Goal: Information Seeking & Learning: Learn about a topic

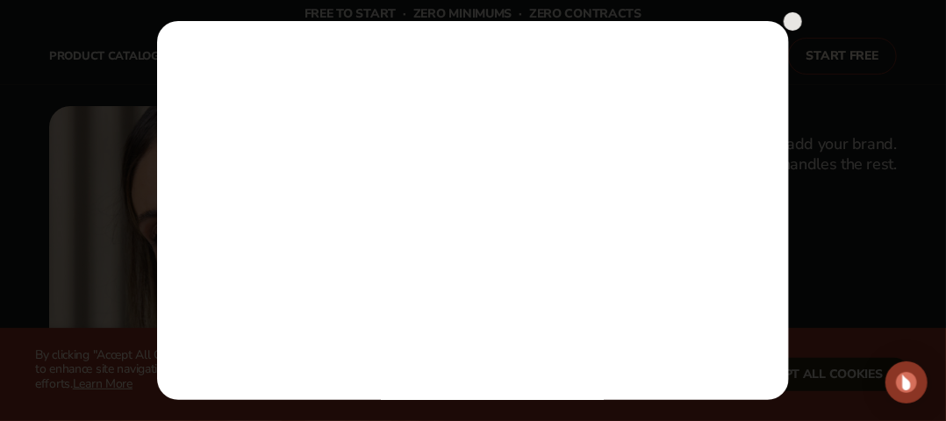
click at [794, 16] on circle at bounding box center [793, 21] width 18 height 18
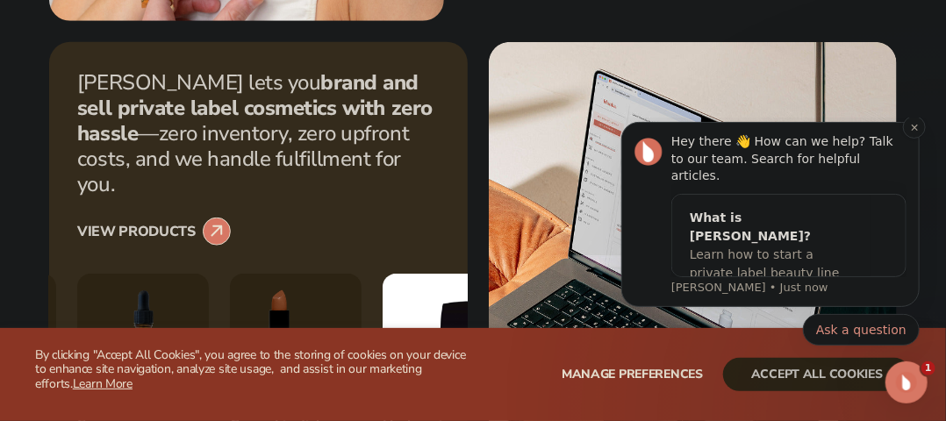
scroll to position [614, 0]
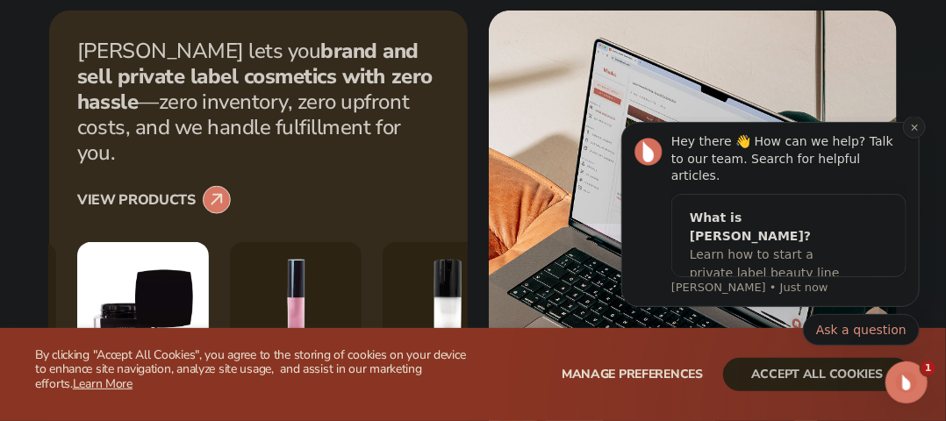
click at [912, 132] on icon "Dismiss notification" at bounding box center [914, 127] width 10 height 10
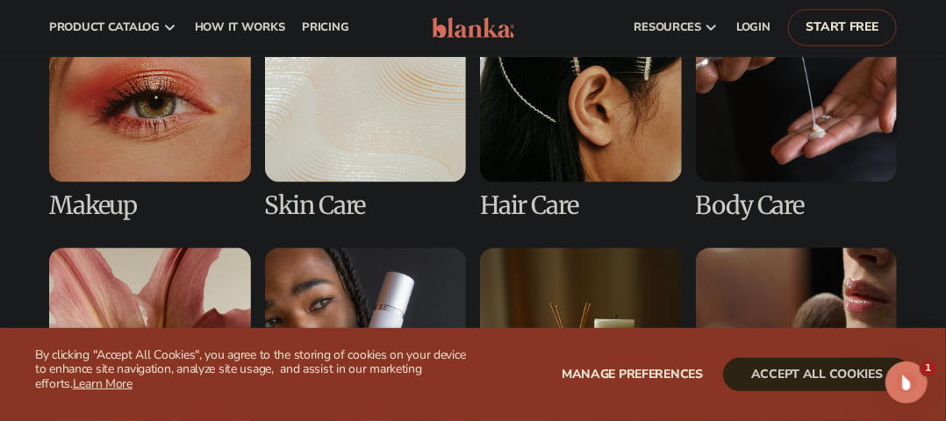
scroll to position [3510, 0]
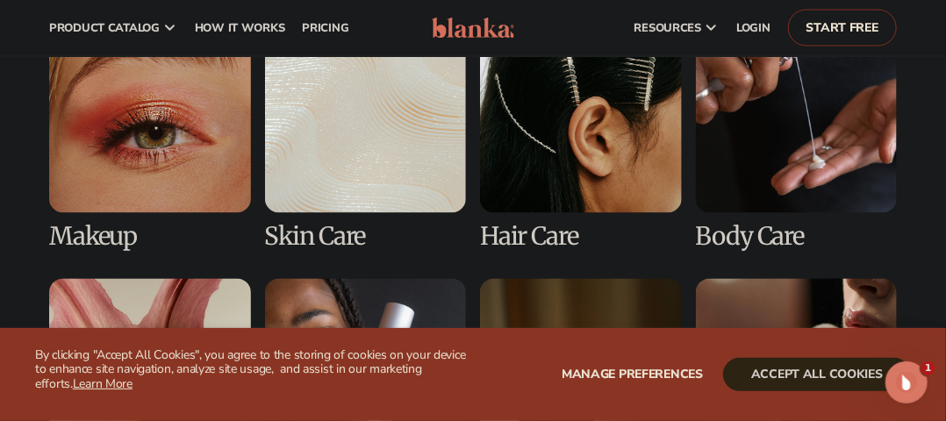
click at [749, 202] on link "4 / 8" at bounding box center [797, 130] width 202 height 239
click at [755, 132] on link "4 / 8" at bounding box center [797, 130] width 202 height 239
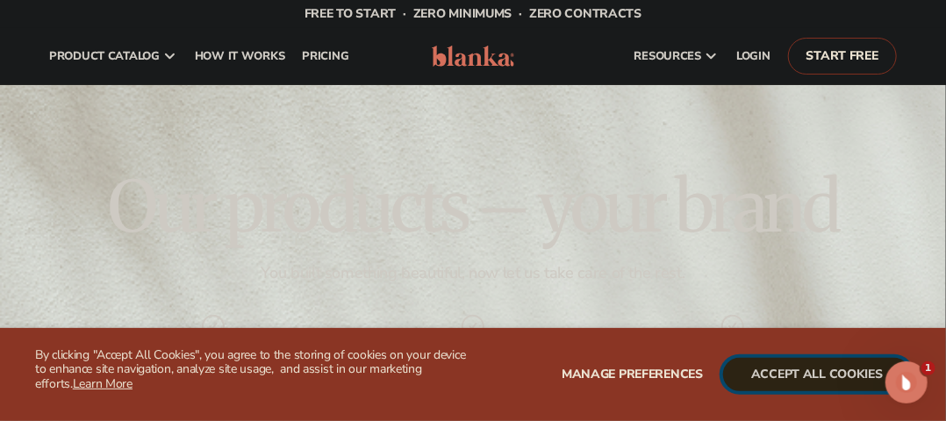
click at [771, 372] on button "accept all cookies" at bounding box center [817, 374] width 188 height 33
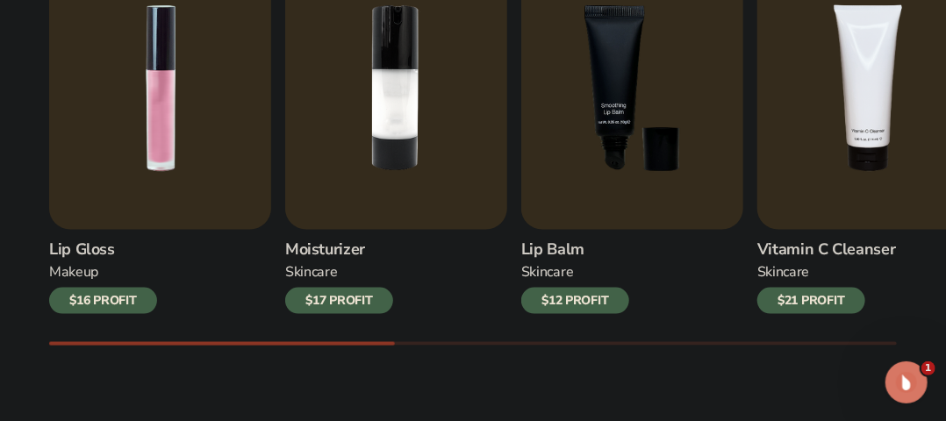
scroll to position [702, 0]
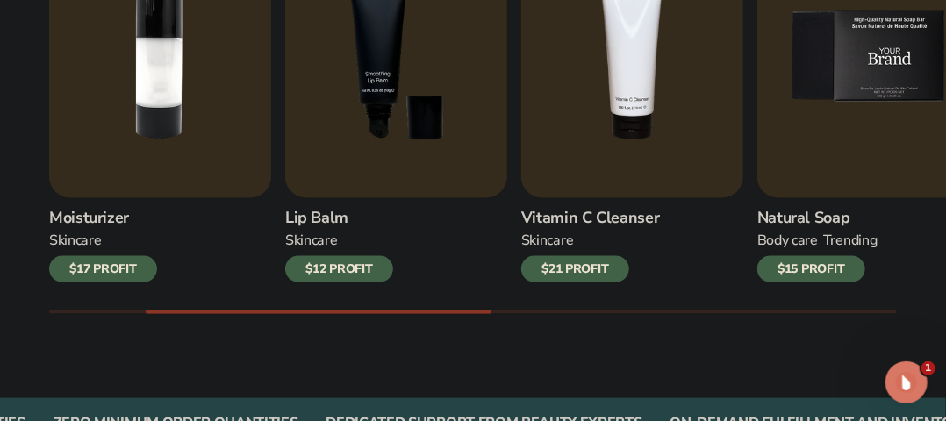
click at [796, 145] on img "5 / 9" at bounding box center [868, 56] width 222 height 283
click at [813, 187] on img "5 / 9" at bounding box center [868, 56] width 222 height 283
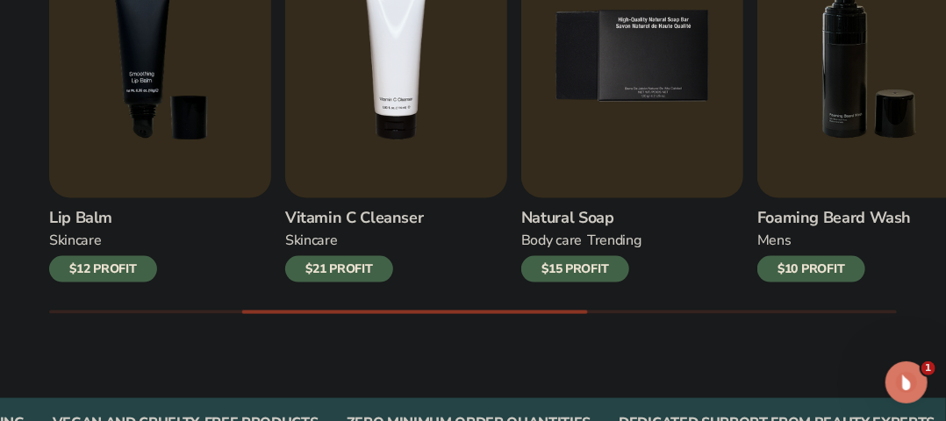
click at [560, 270] on div "$15 PROFIT" at bounding box center [575, 269] width 108 height 26
click at [583, 129] on img "5 / 9" at bounding box center [632, 56] width 222 height 283
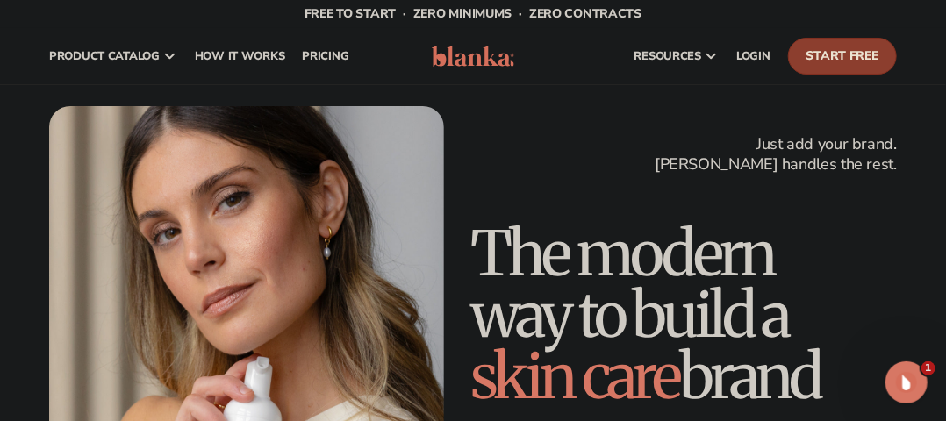
click at [819, 57] on link "Start Free" at bounding box center [842, 56] width 109 height 37
